Goal: Task Accomplishment & Management: Manage account settings

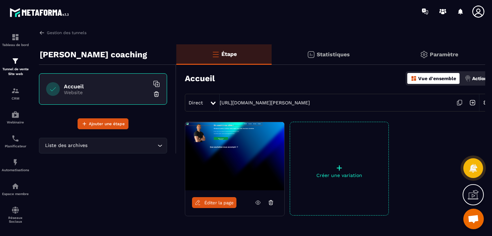
scroll to position [1231, 0]
click at [14, 99] on p "CRM" at bounding box center [15, 99] width 27 height 4
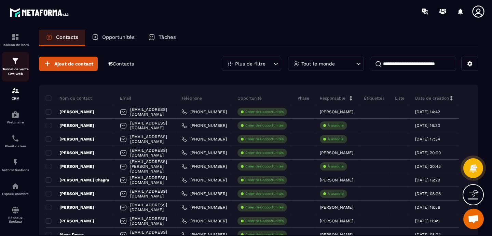
click at [16, 67] on p "Tunnel de vente Site web" at bounding box center [15, 72] width 27 height 10
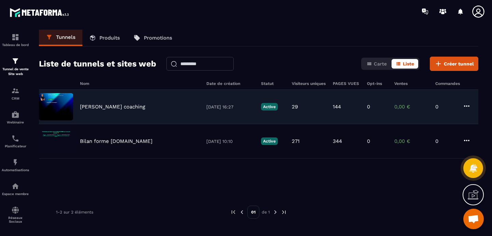
click at [105, 109] on p "[PERSON_NAME] coaching" at bounding box center [112, 107] width 65 height 6
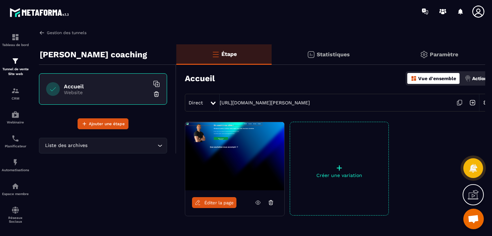
click at [45, 32] on img at bounding box center [42, 33] width 6 height 6
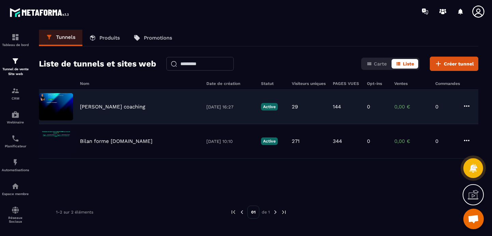
click at [467, 107] on icon at bounding box center [466, 106] width 8 height 8
click at [469, 117] on icon "button" at bounding box center [472, 120] width 6 height 6
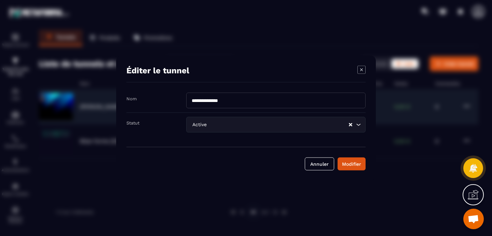
click at [260, 126] on input "Search for option" at bounding box center [278, 125] width 140 height 8
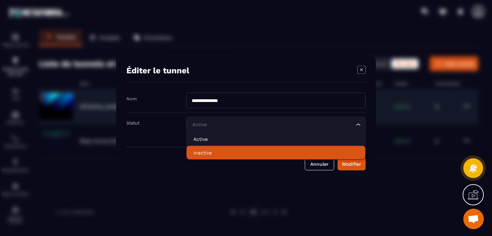
click at [215, 152] on p "Inactive" at bounding box center [275, 153] width 165 height 7
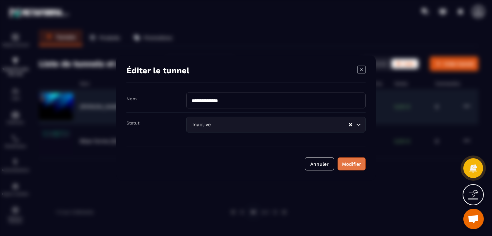
click at [355, 165] on div "Modifier" at bounding box center [351, 164] width 19 height 7
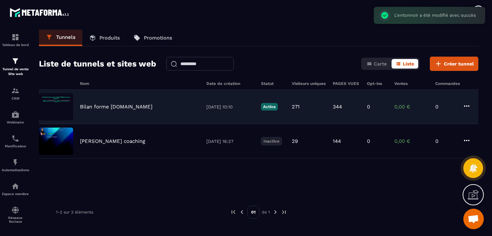
drag, startPoint x: 191, startPoint y: 186, endPoint x: 175, endPoint y: 172, distance: 21.6
click at [192, 186] on div "Bilan forme juliencoaching.fr 25/02/2025 10:10 Active 271 344 0 0,00 € 0 Julien…" at bounding box center [258, 141] width 439 height 102
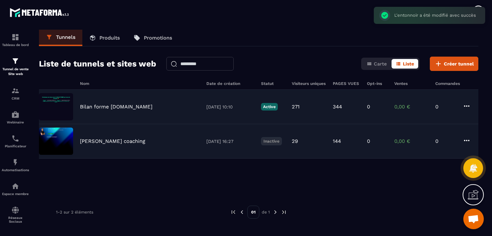
click at [109, 141] on p "Julien coaching" at bounding box center [112, 141] width 65 height 6
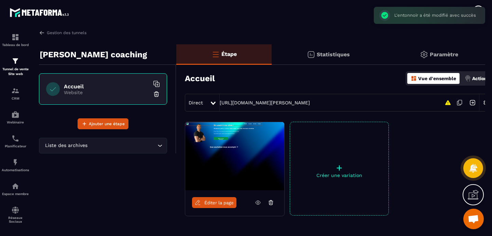
click at [200, 201] on icon at bounding box center [198, 203] width 6 height 6
